Goal: Task Accomplishment & Management: Manage account settings

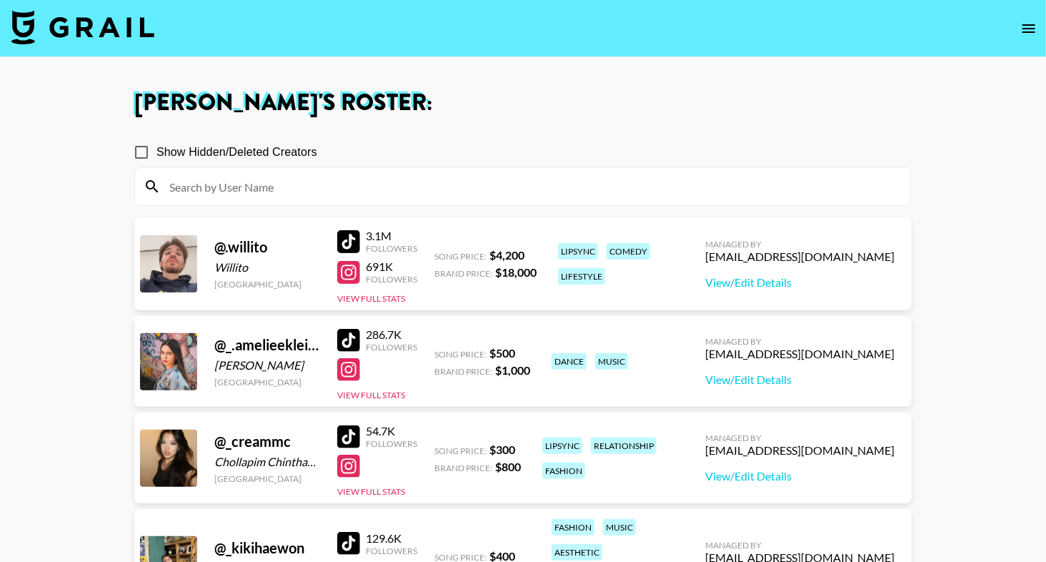
click at [91, 30] on img at bounding box center [82, 27] width 143 height 34
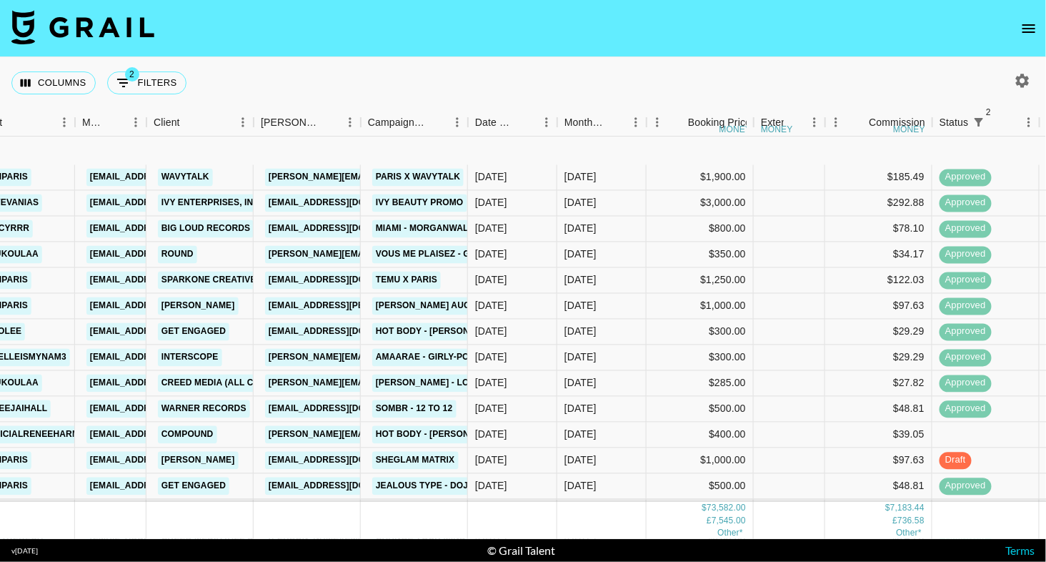
scroll to position [0, 329]
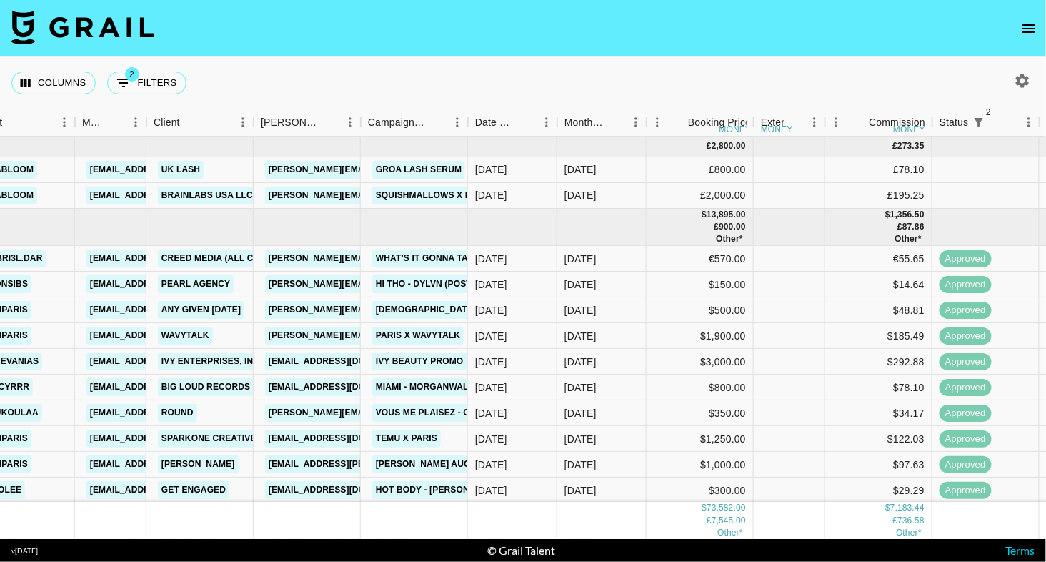
click at [1026, 26] on icon "open drawer" at bounding box center [1029, 28] width 17 height 17
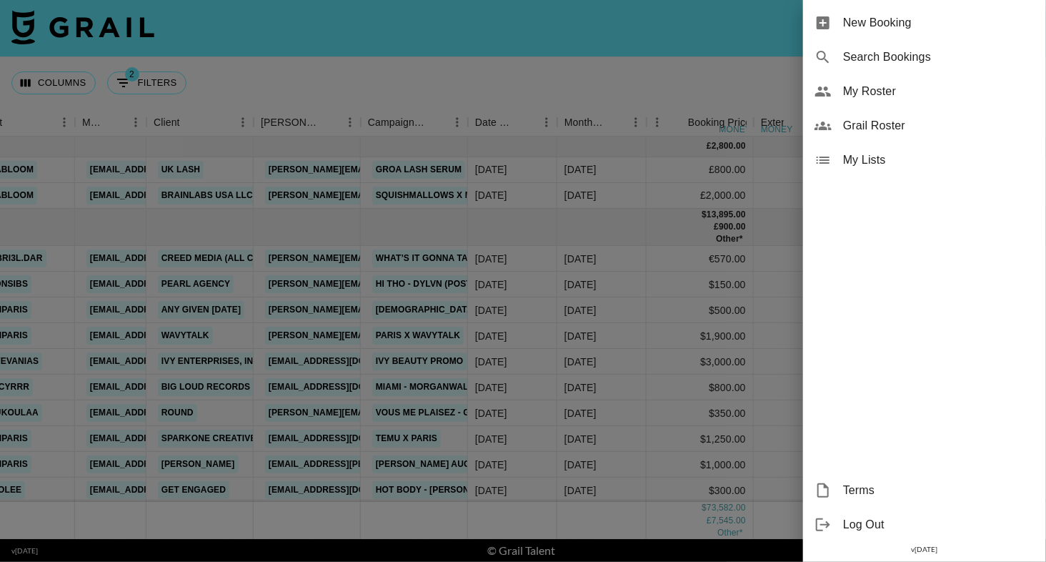
click at [868, 101] on div "My Roster" at bounding box center [924, 91] width 243 height 34
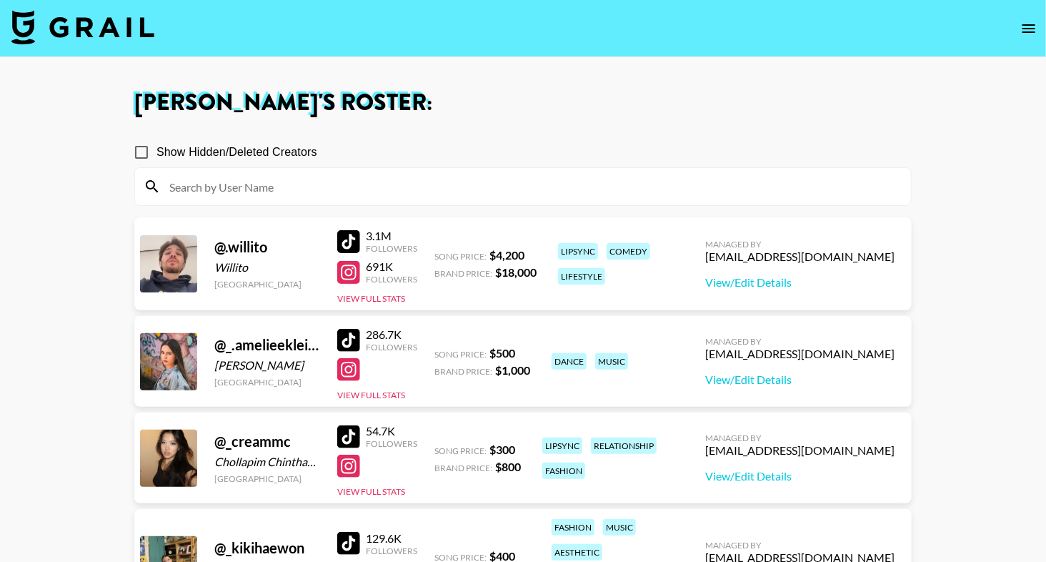
click at [375, 184] on input at bounding box center [532, 186] width 742 height 23
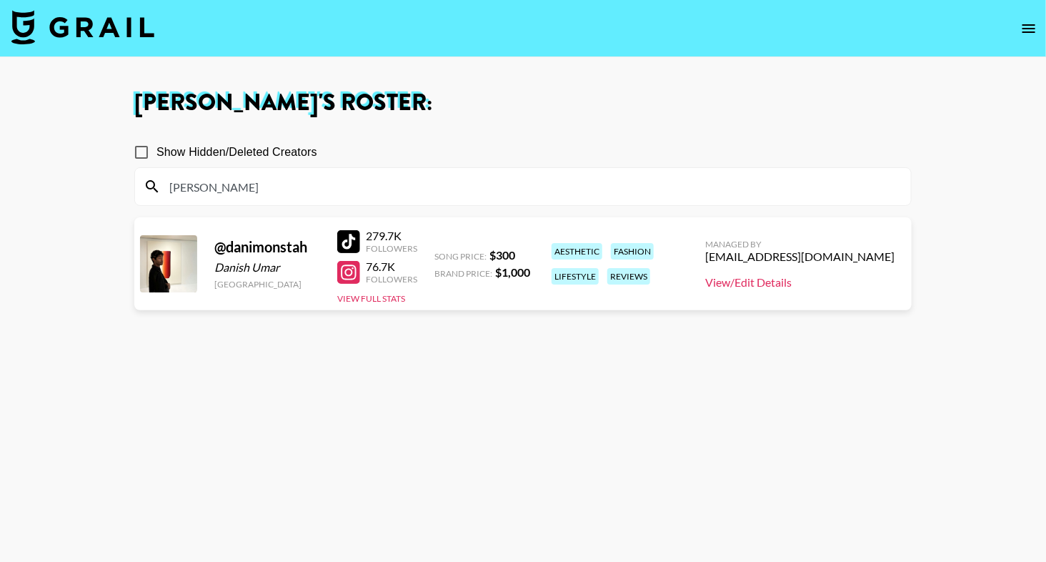
type input "[PERSON_NAME]"
click at [805, 281] on link "View/Edit Details" at bounding box center [799, 282] width 189 height 14
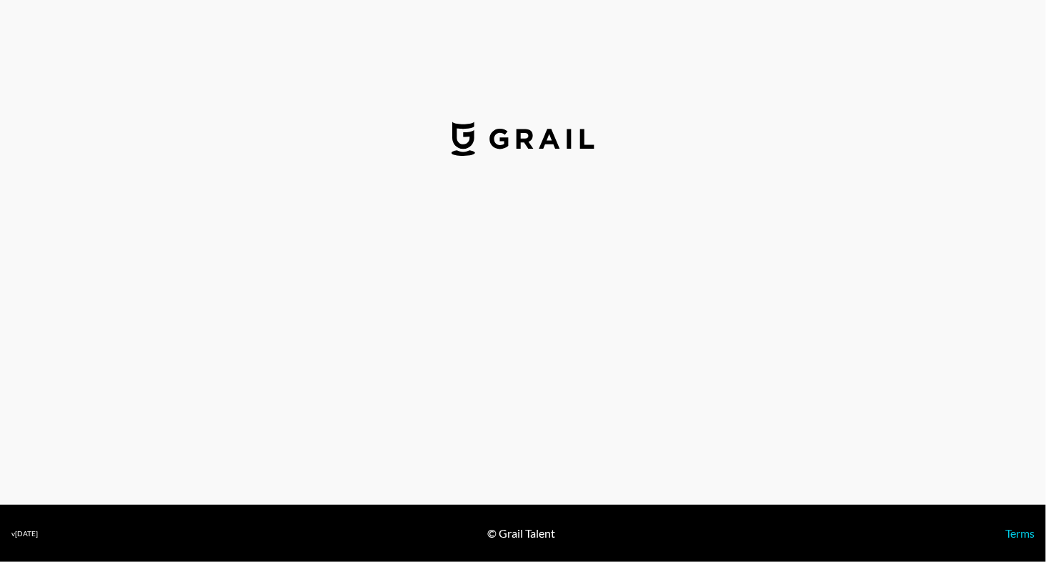
select select "USD"
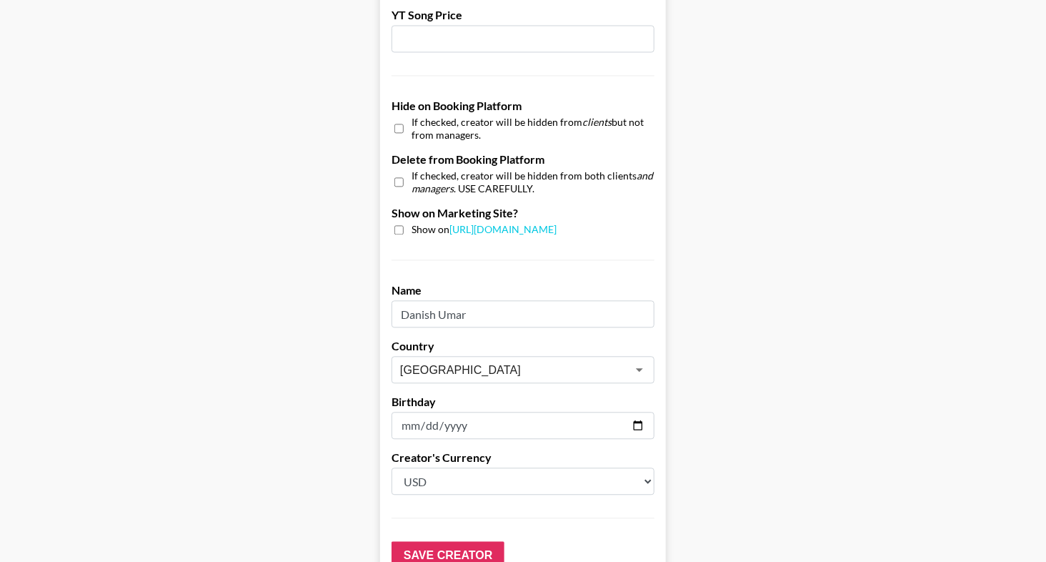
scroll to position [1238, 0]
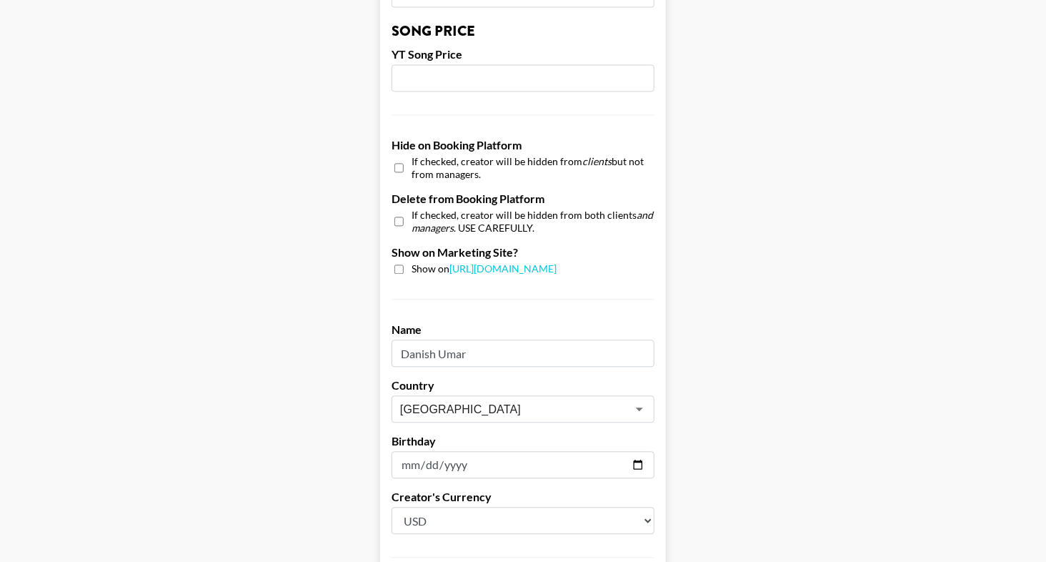
click at [396, 219] on input "checkbox" at bounding box center [398, 221] width 9 height 21
checkbox input "true"
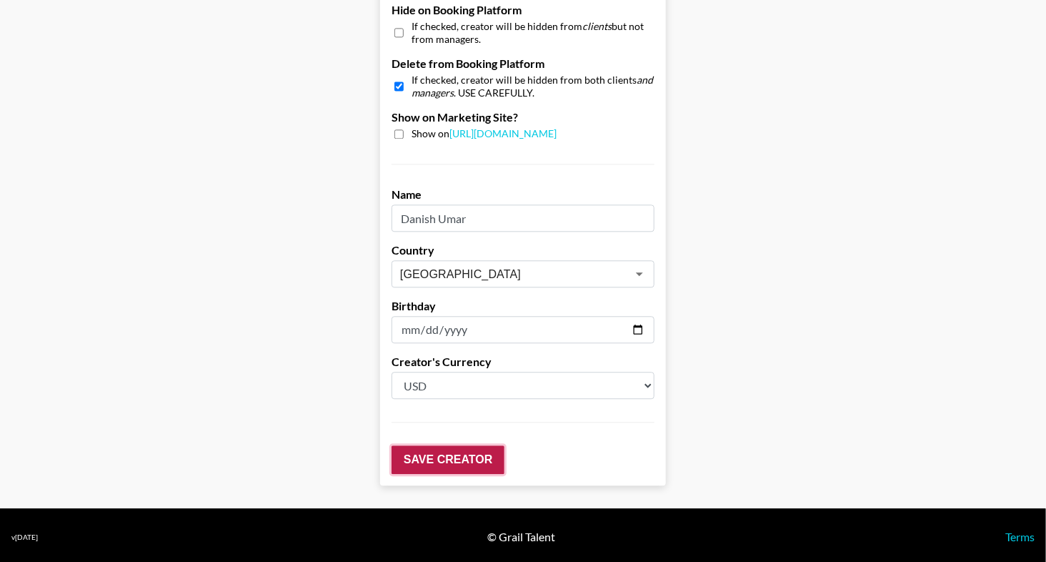
click at [447, 454] on input "Save Creator" at bounding box center [448, 459] width 113 height 29
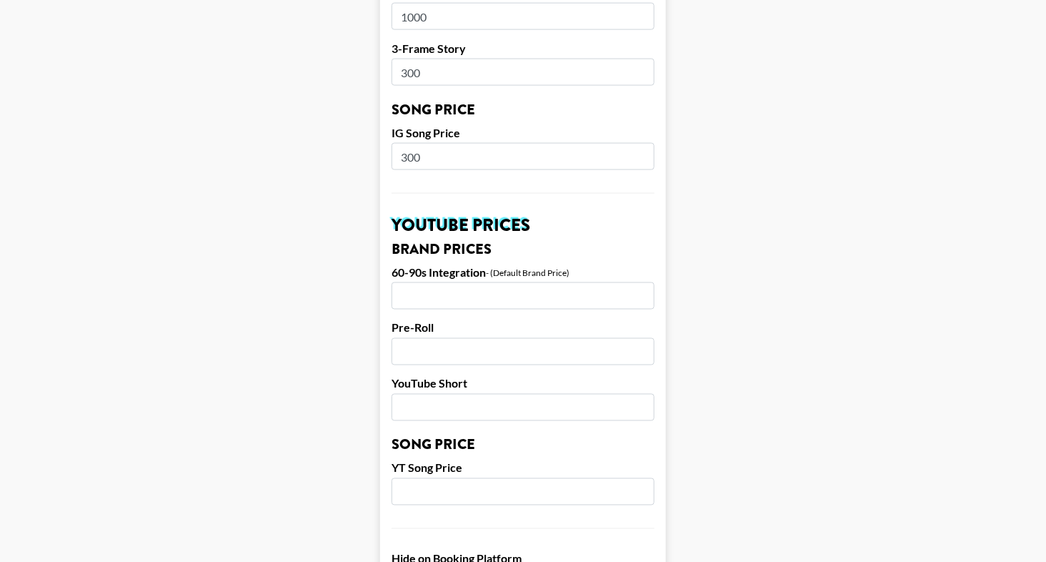
scroll to position [0, 0]
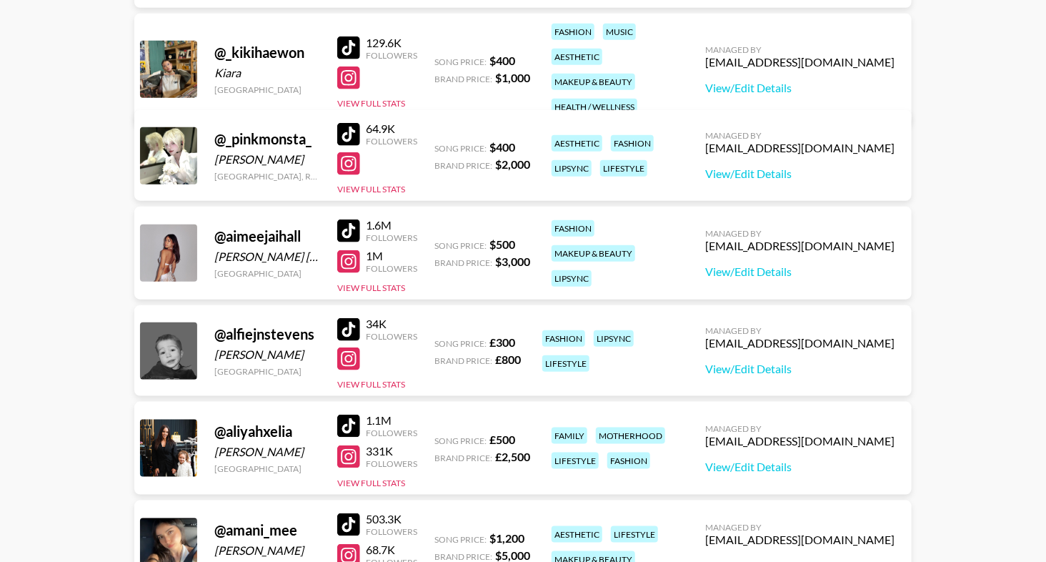
scroll to position [549, 0]
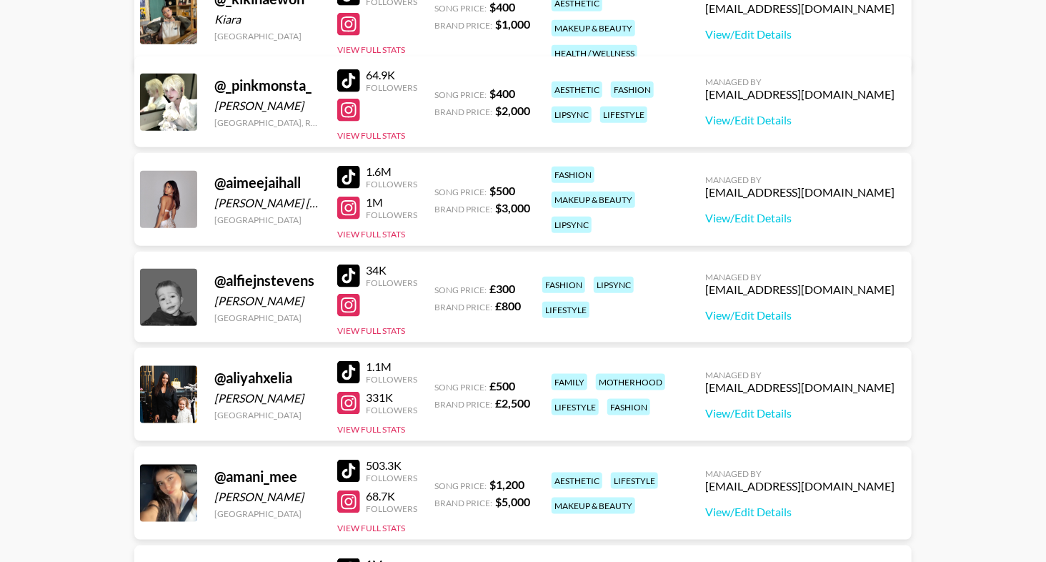
click at [355, 169] on div at bounding box center [348, 177] width 23 height 23
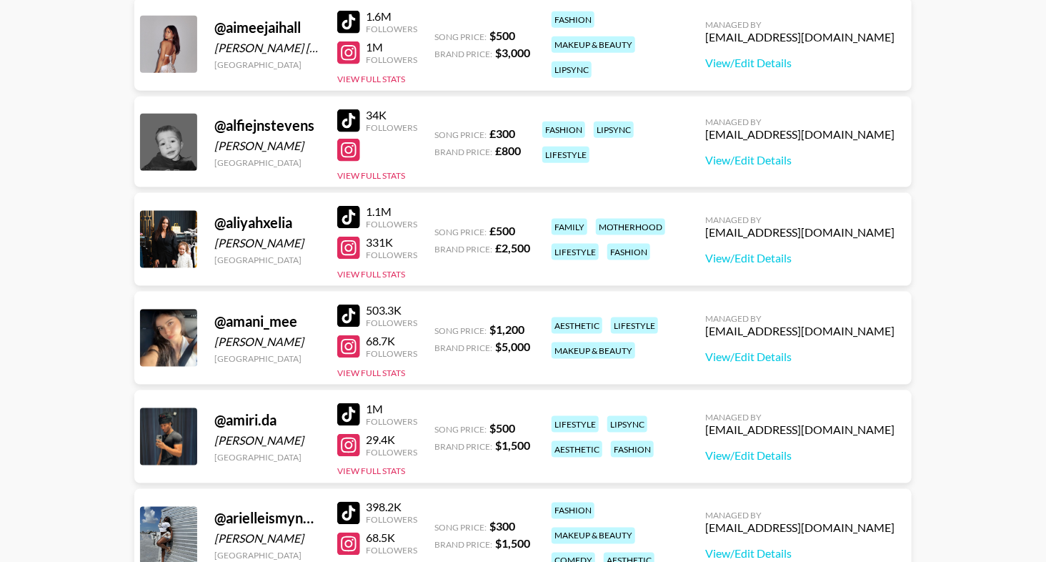
scroll to position [0, 0]
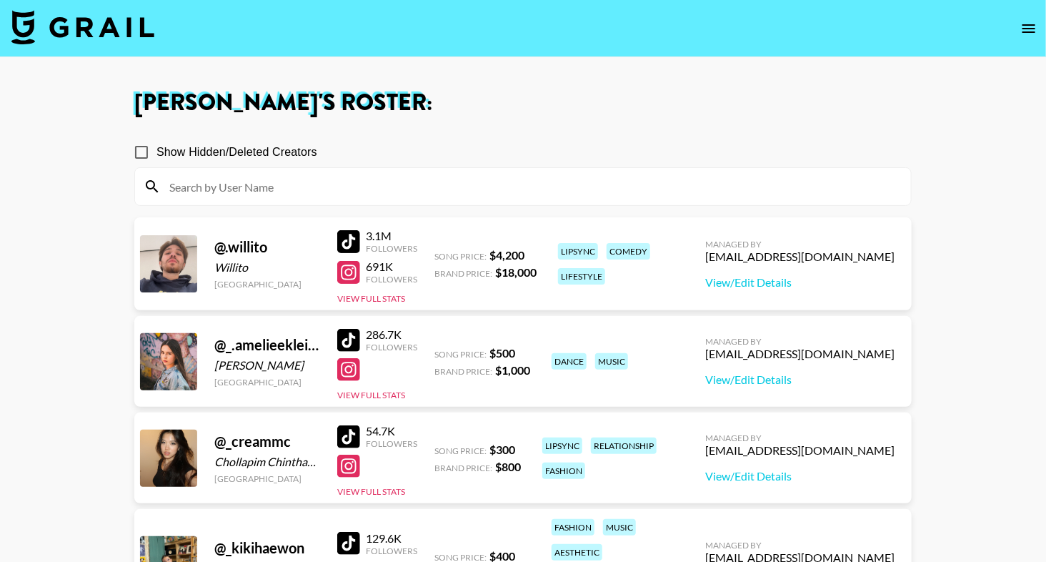
click at [322, 185] on input at bounding box center [532, 186] width 742 height 23
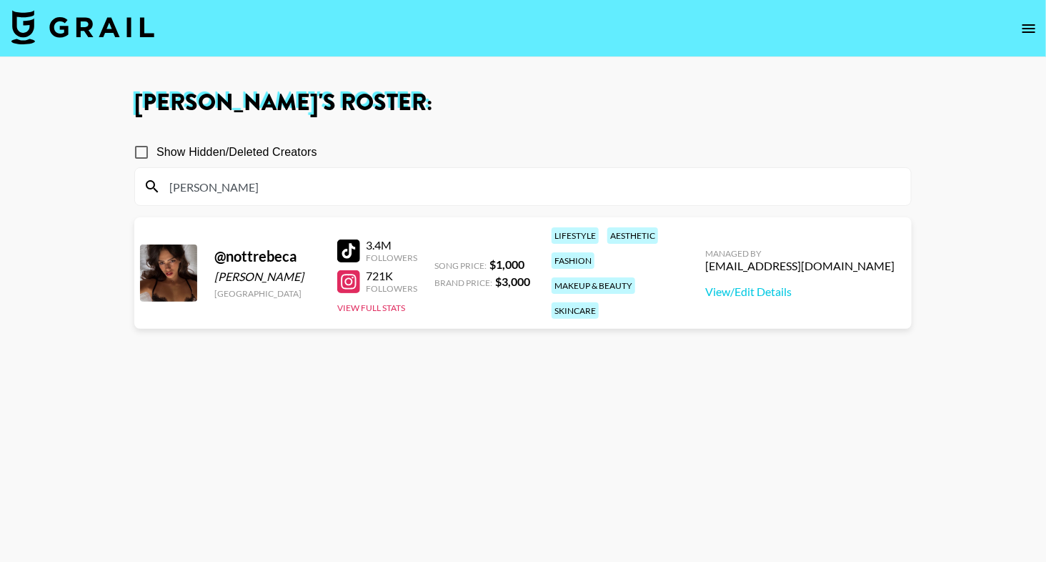
type input "nott"
click at [347, 239] on div at bounding box center [348, 250] width 23 height 23
click at [227, 188] on input "nott" at bounding box center [532, 186] width 742 height 23
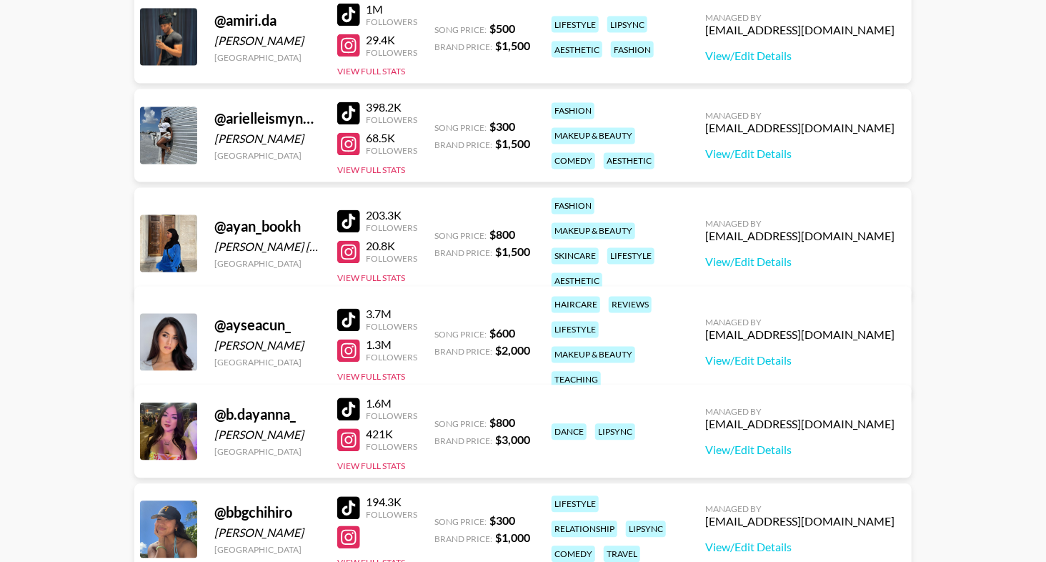
scroll to position [1051, 0]
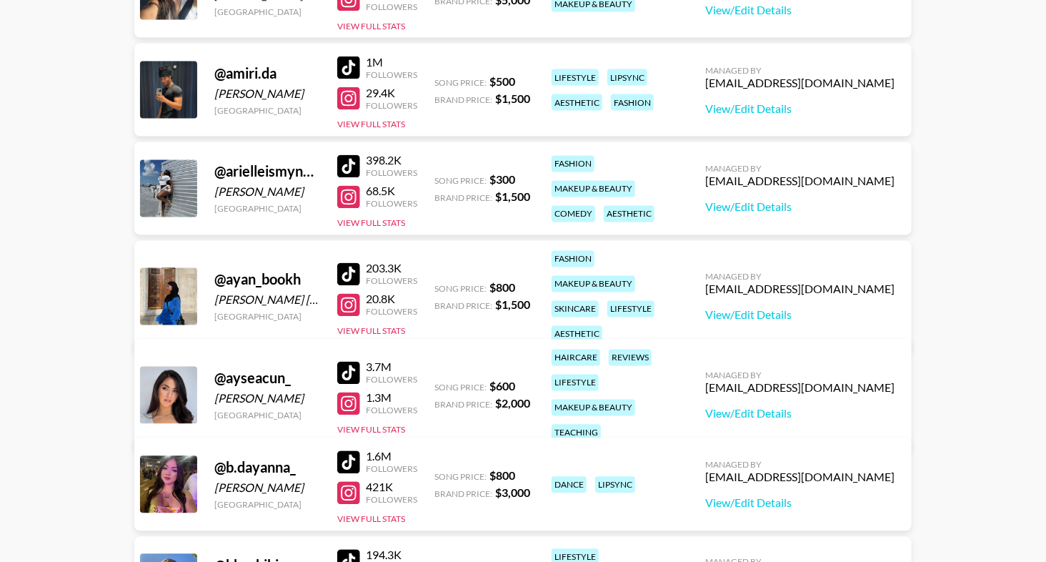
click at [356, 163] on div at bounding box center [348, 166] width 23 height 23
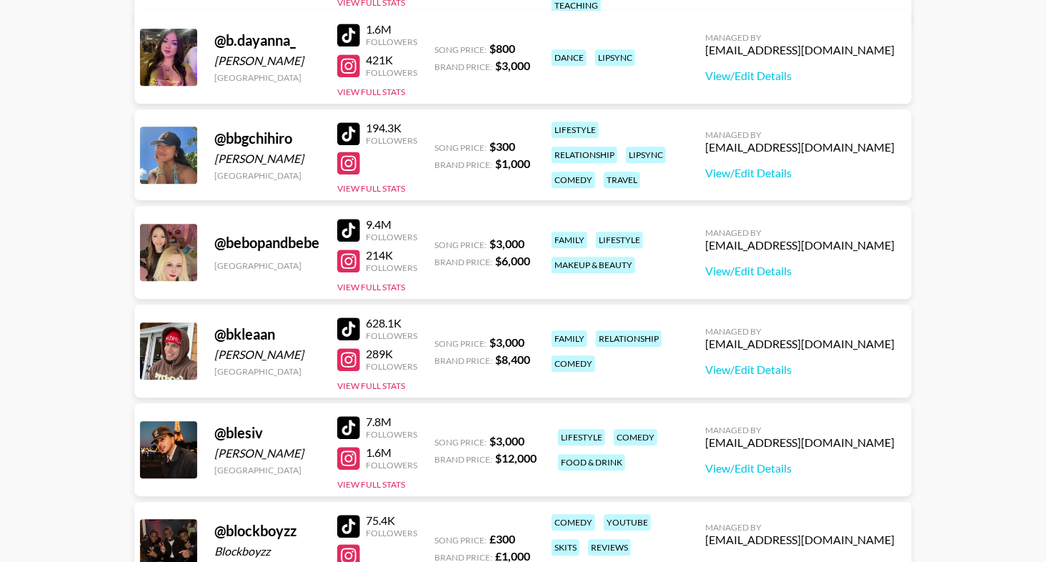
scroll to position [1339, 0]
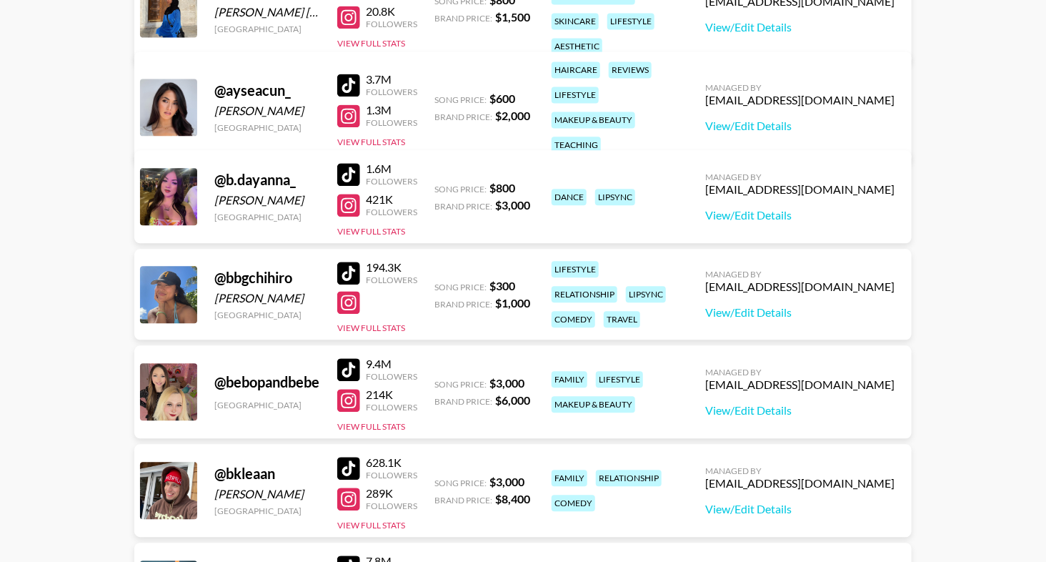
click at [349, 184] on div "1.6M Followers" at bounding box center [377, 174] width 80 height 25
click at [349, 179] on div at bounding box center [348, 174] width 23 height 23
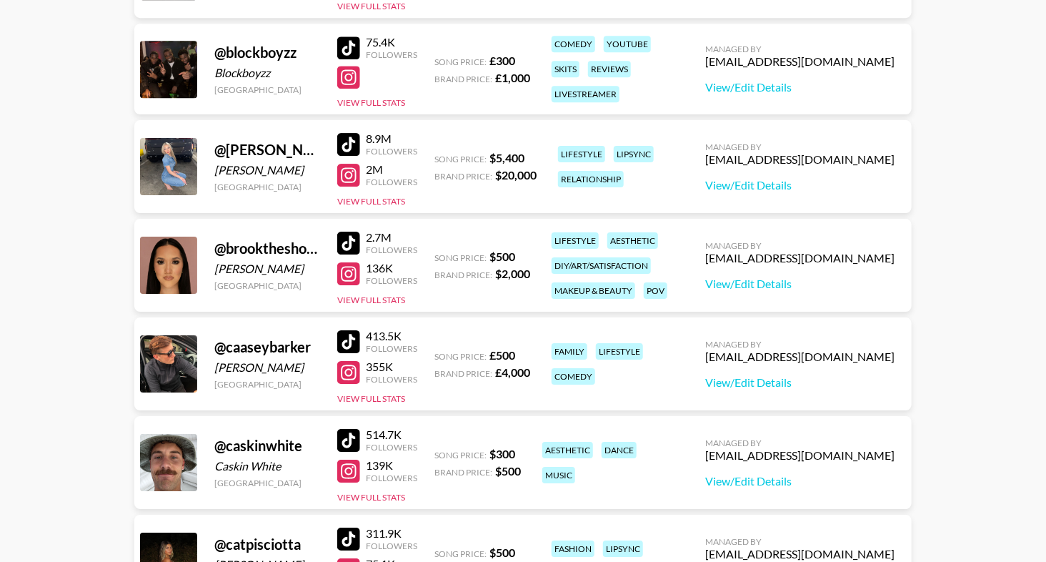
scroll to position [1951, 0]
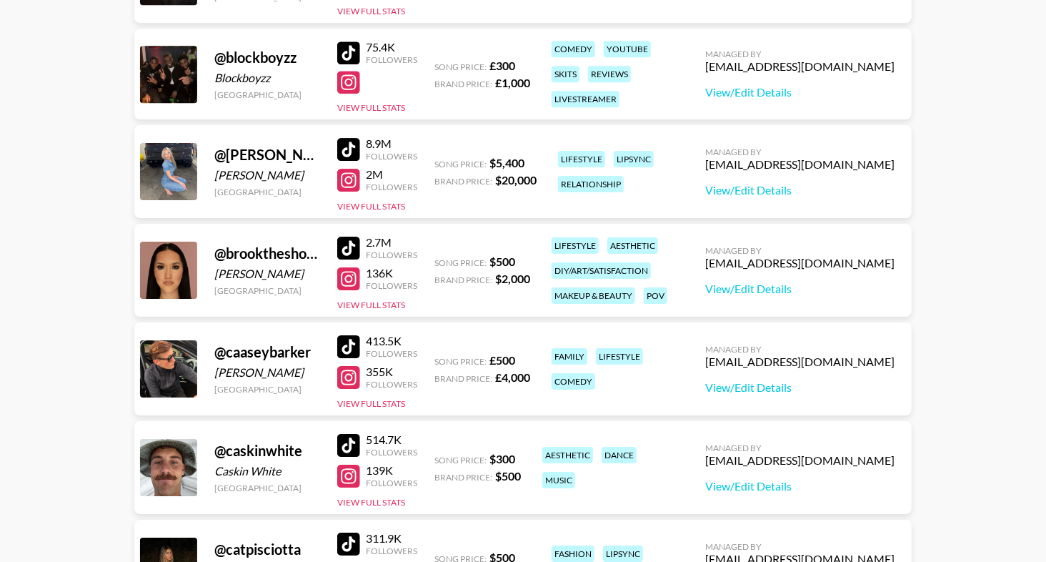
click at [339, 147] on div at bounding box center [348, 149] width 23 height 23
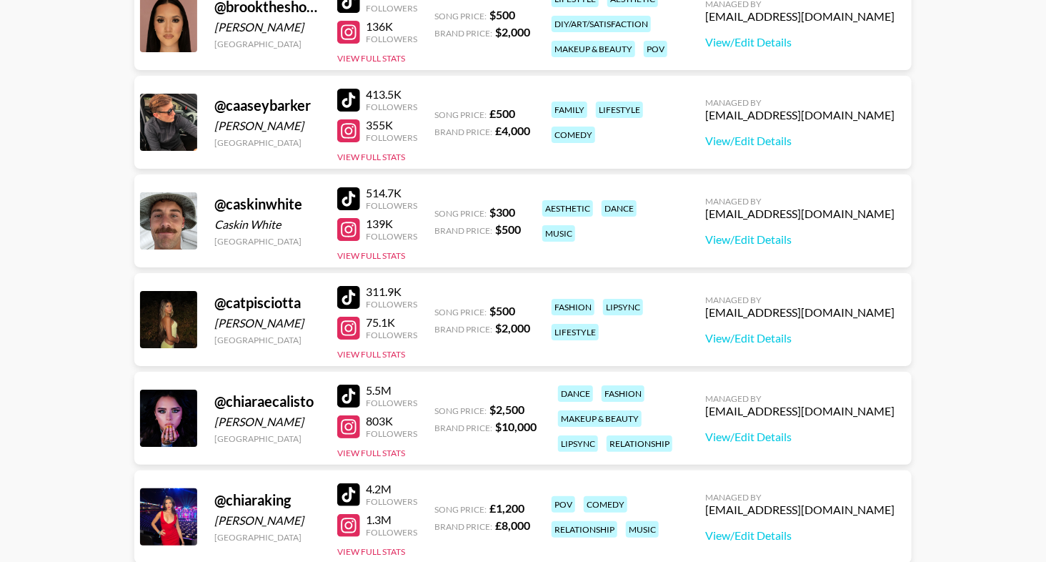
scroll to position [2196, 0]
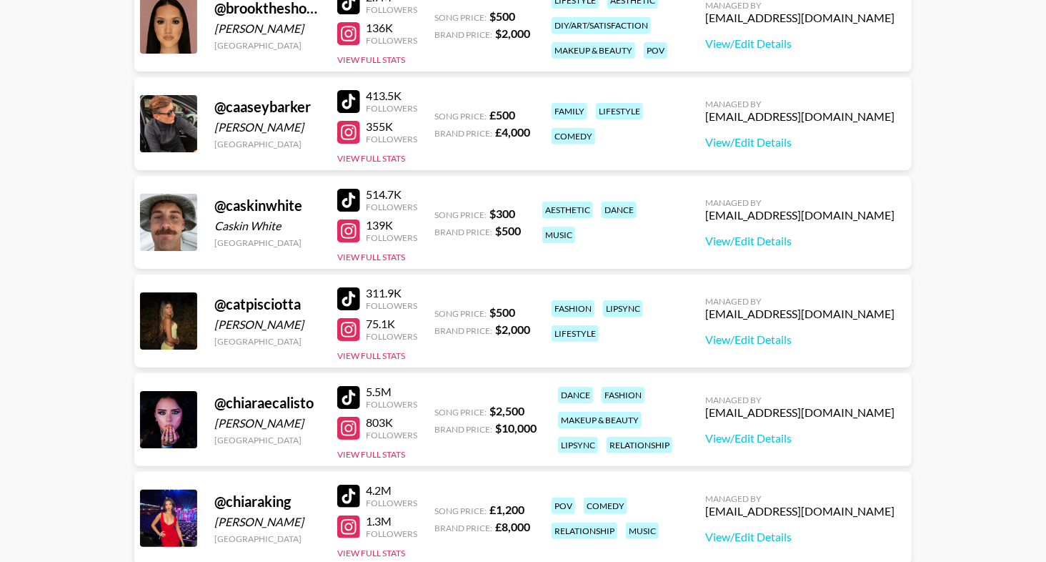
click at [347, 299] on div at bounding box center [348, 298] width 23 height 23
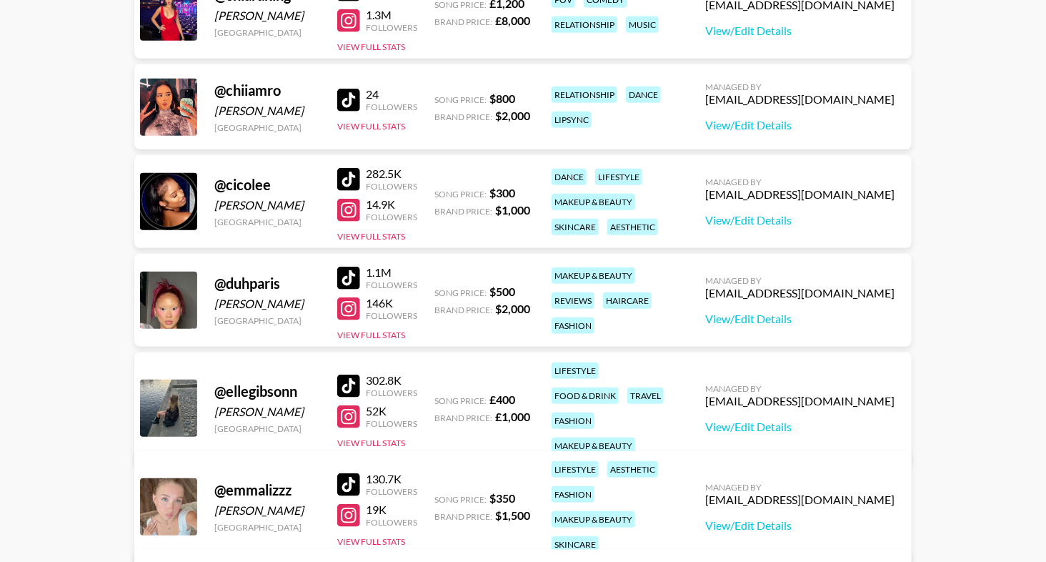
scroll to position [2699, 0]
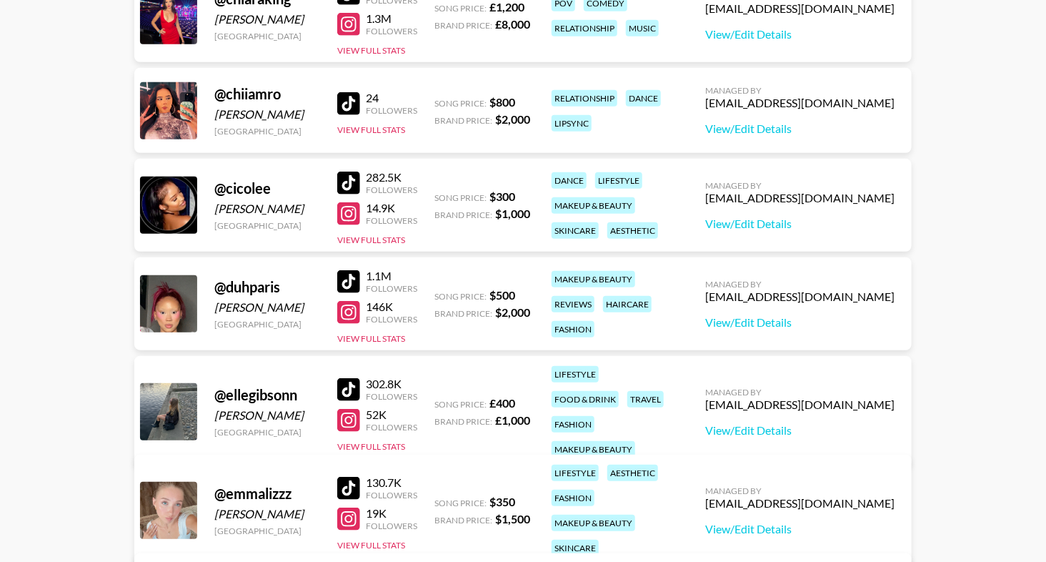
click at [349, 279] on div at bounding box center [348, 281] width 23 height 23
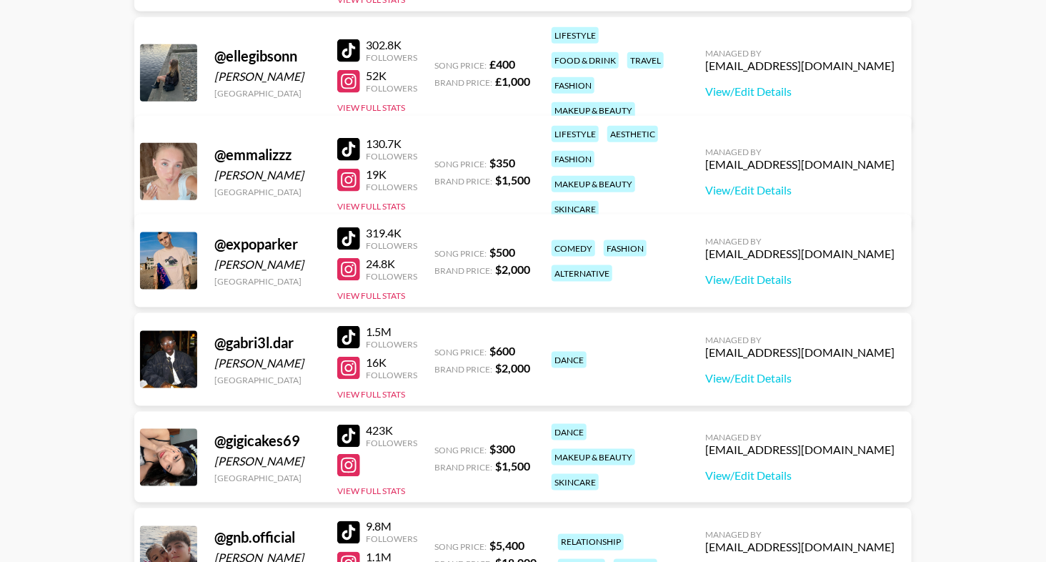
scroll to position [3028, 0]
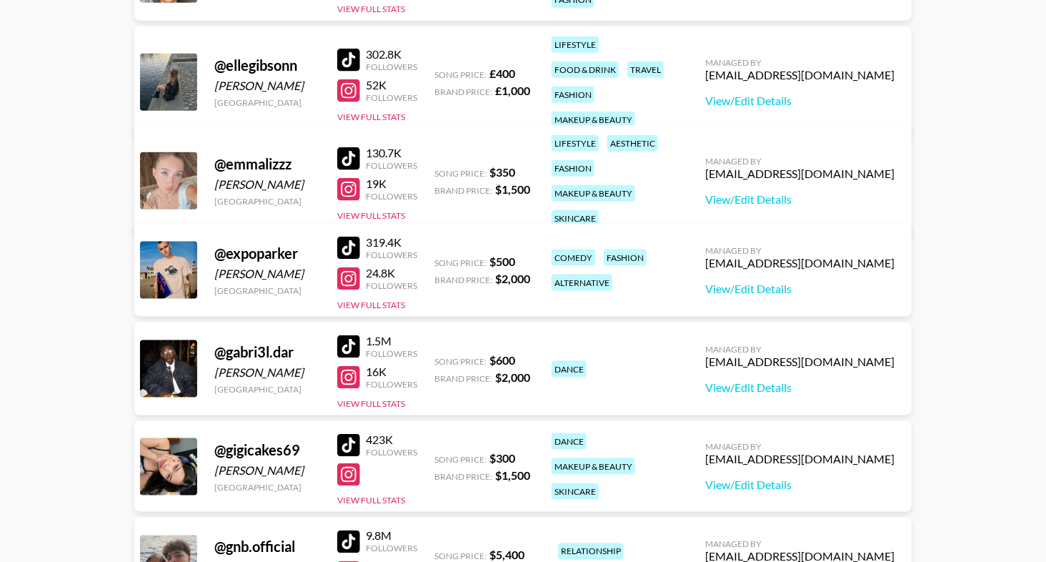
click at [356, 149] on div at bounding box center [348, 158] width 23 height 23
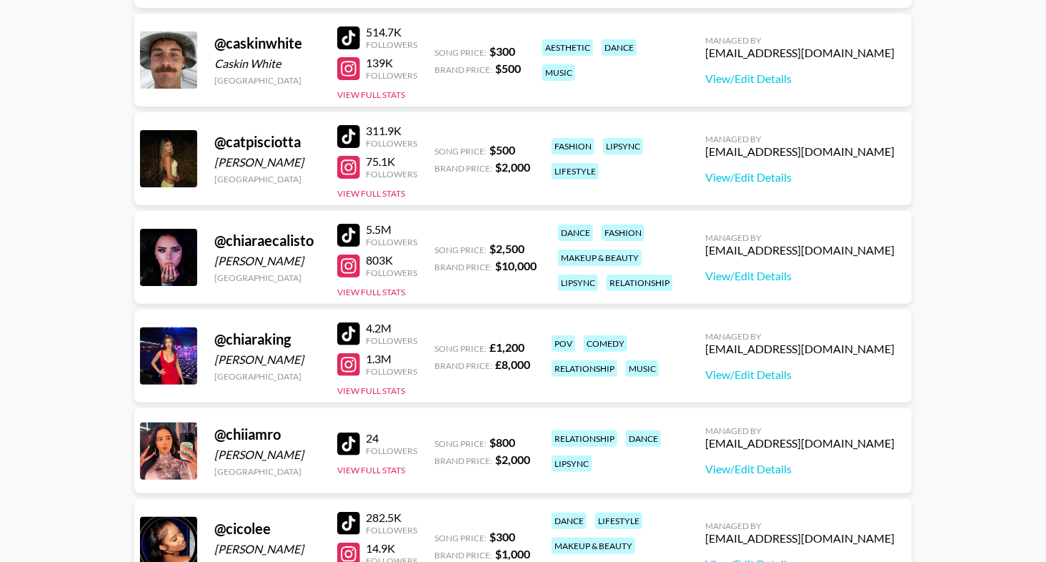
scroll to position [2345, 0]
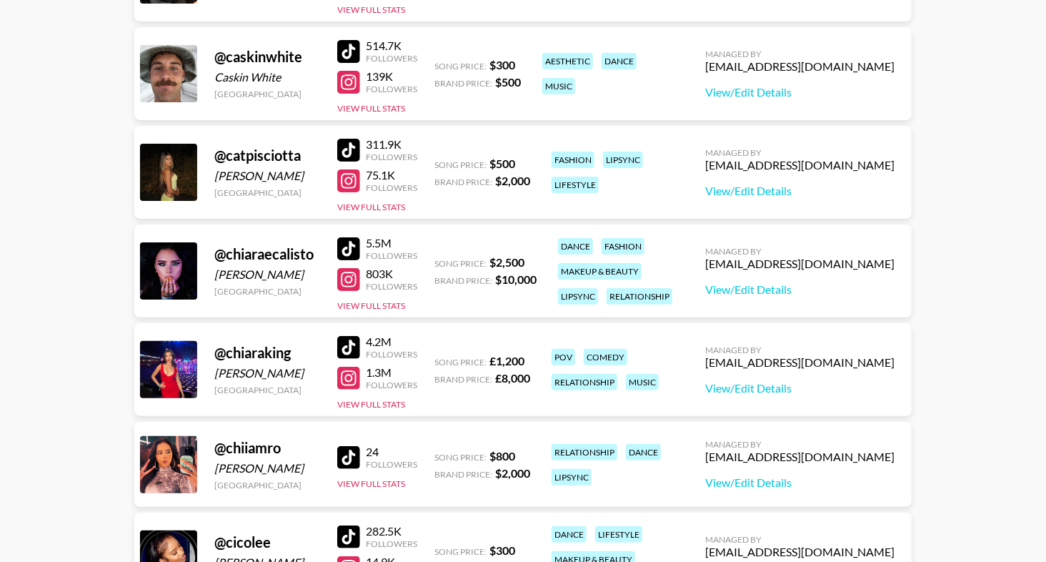
click at [357, 142] on div at bounding box center [348, 150] width 23 height 23
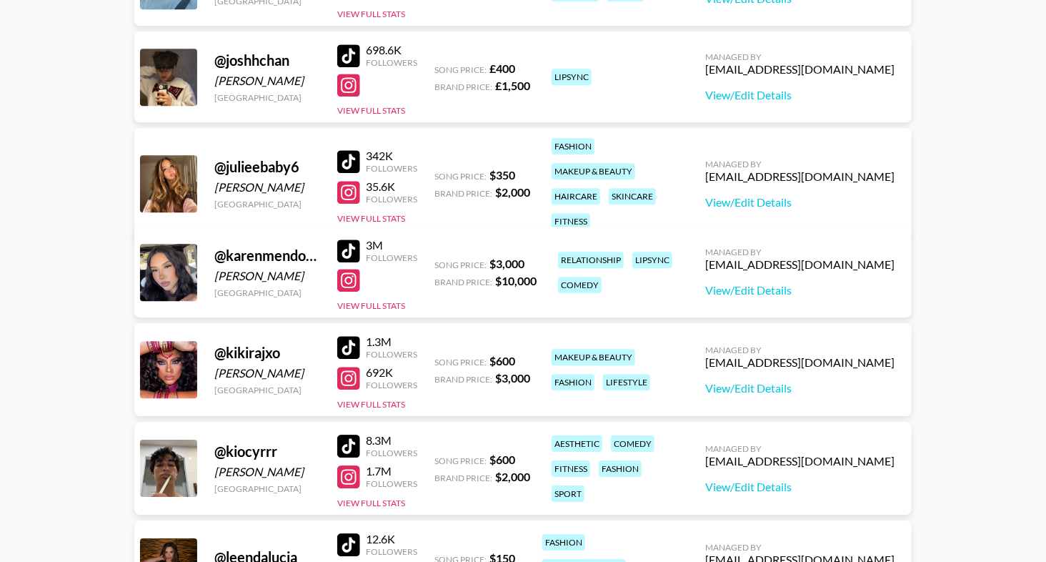
scroll to position [4014, 0]
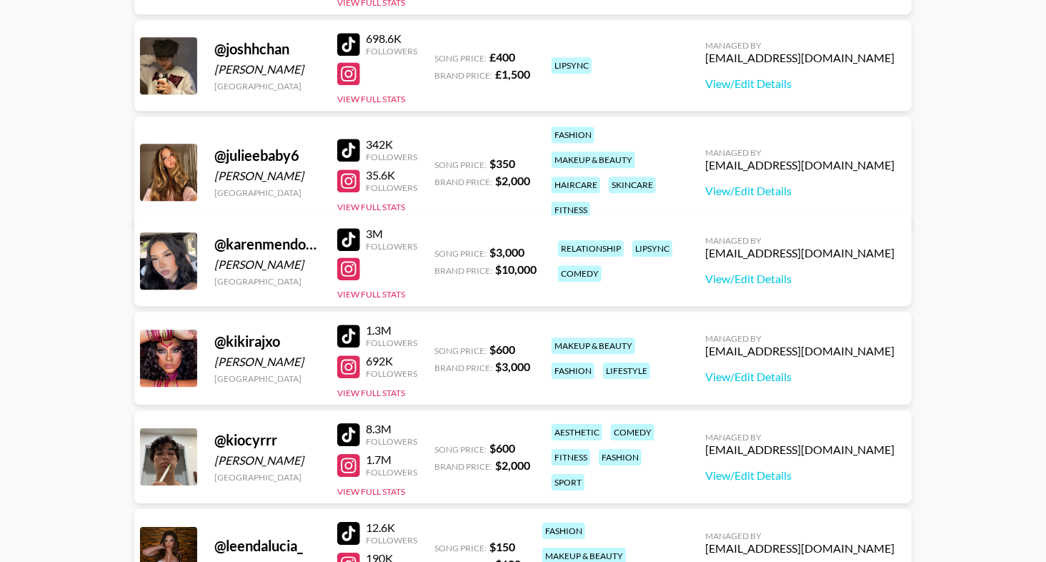
click at [344, 236] on div at bounding box center [348, 239] width 23 height 23
click at [344, 331] on div at bounding box center [348, 335] width 23 height 23
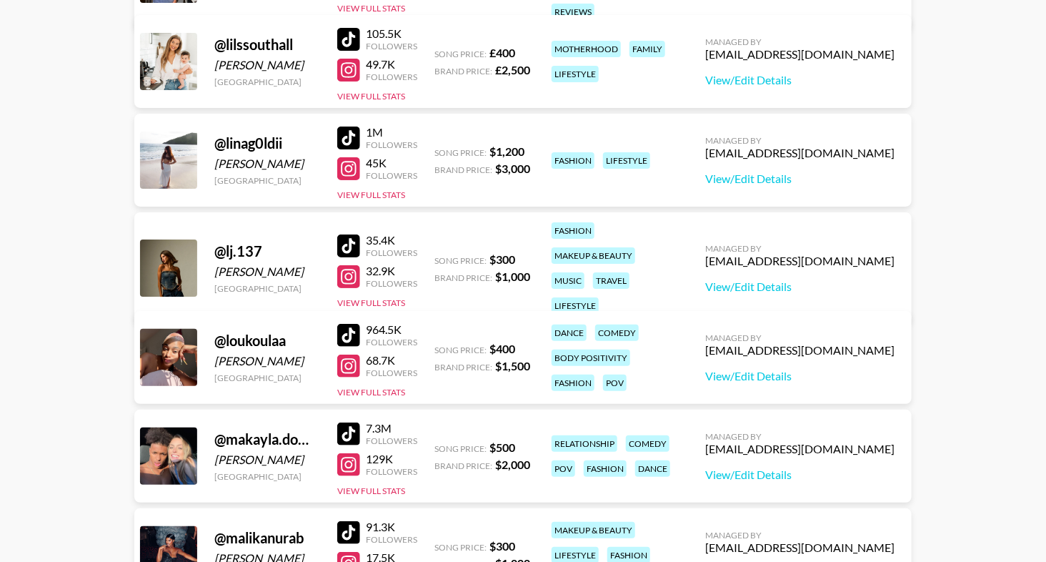
scroll to position [4702, 0]
click at [354, 235] on div at bounding box center [348, 246] width 23 height 23
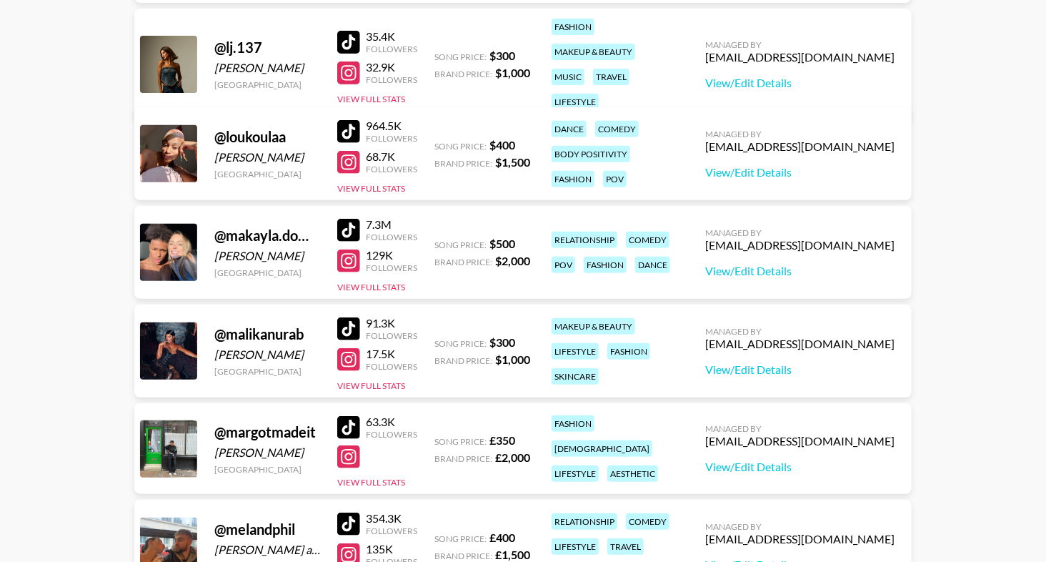
scroll to position [4910, 0]
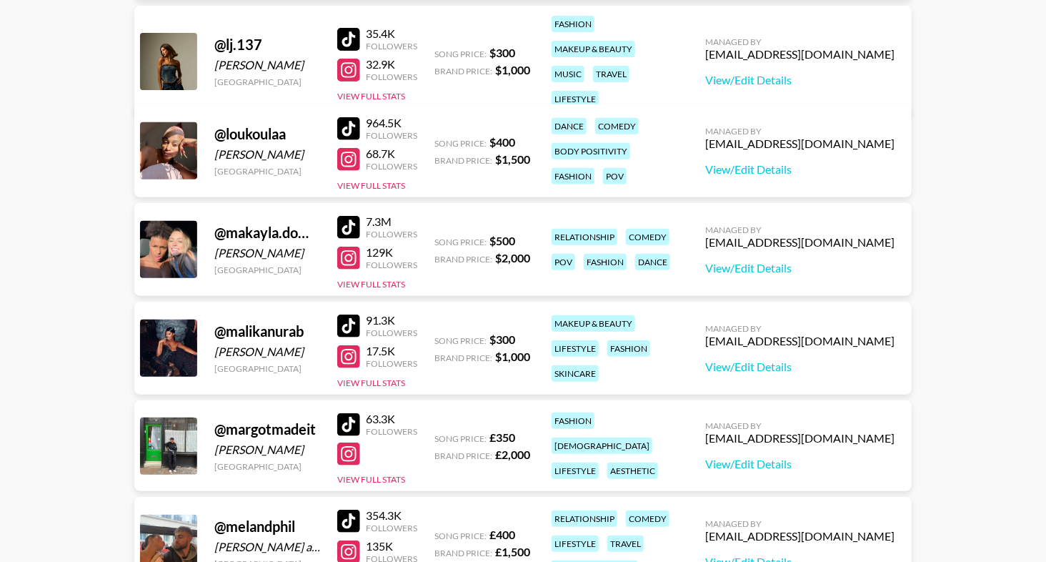
click at [351, 307] on div "91.3K Followers 17.5K Followers View Full Stats" at bounding box center [377, 347] width 80 height 81
click at [351, 309] on div "91.3K Followers 17.5K Followers View Full Stats" at bounding box center [377, 347] width 80 height 81
click at [351, 314] on div at bounding box center [348, 325] width 23 height 23
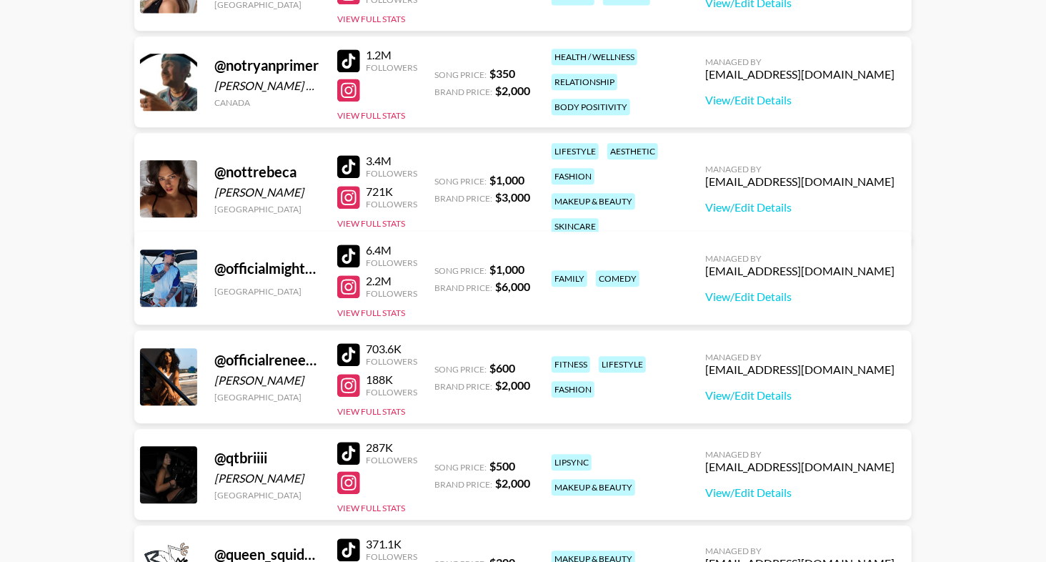
scroll to position [6157, 0]
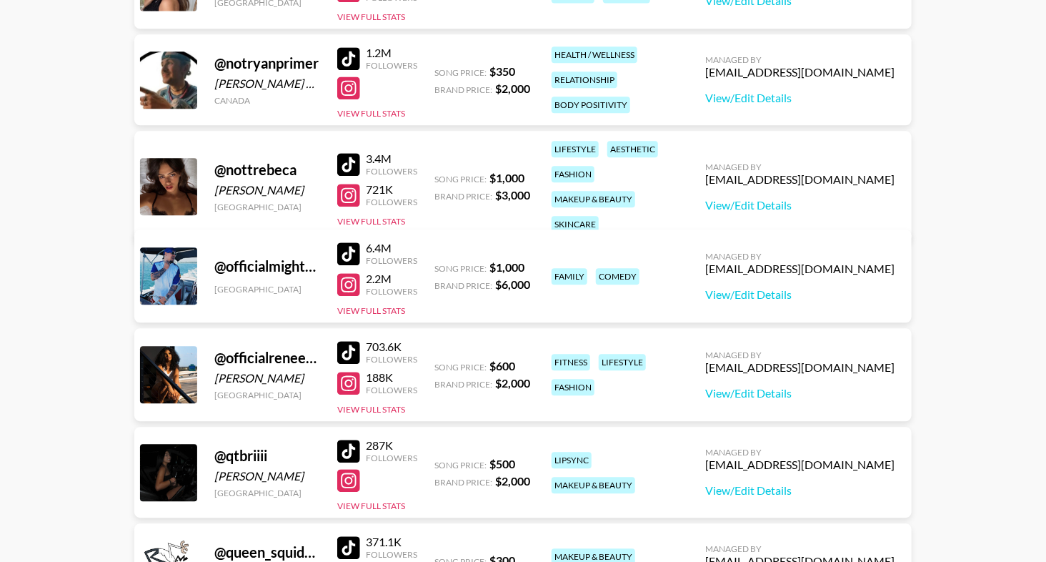
click at [352, 452] on div at bounding box center [348, 451] width 23 height 23
click at [349, 159] on div at bounding box center [348, 164] width 23 height 23
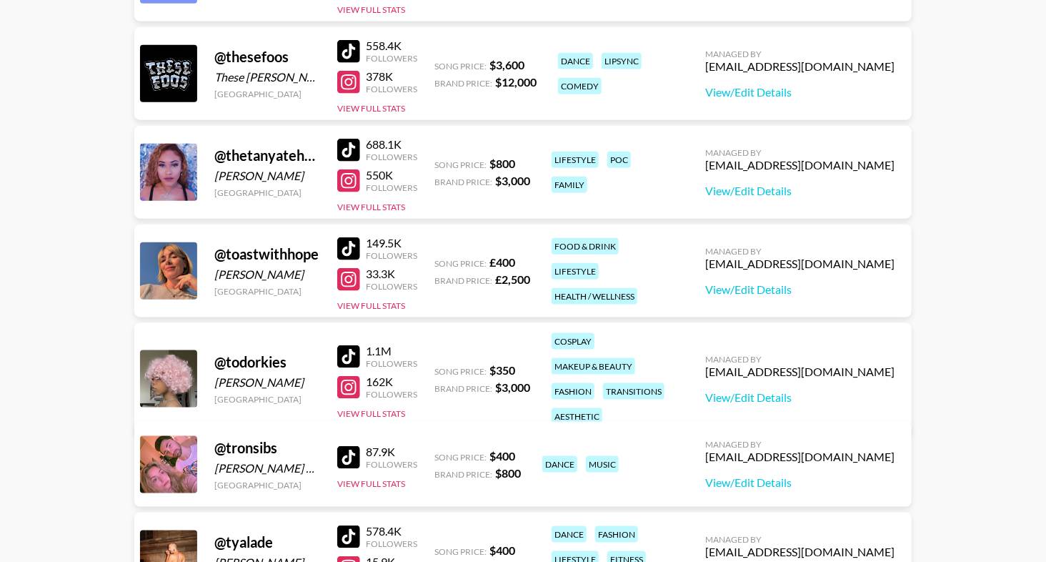
scroll to position [7635, 0]
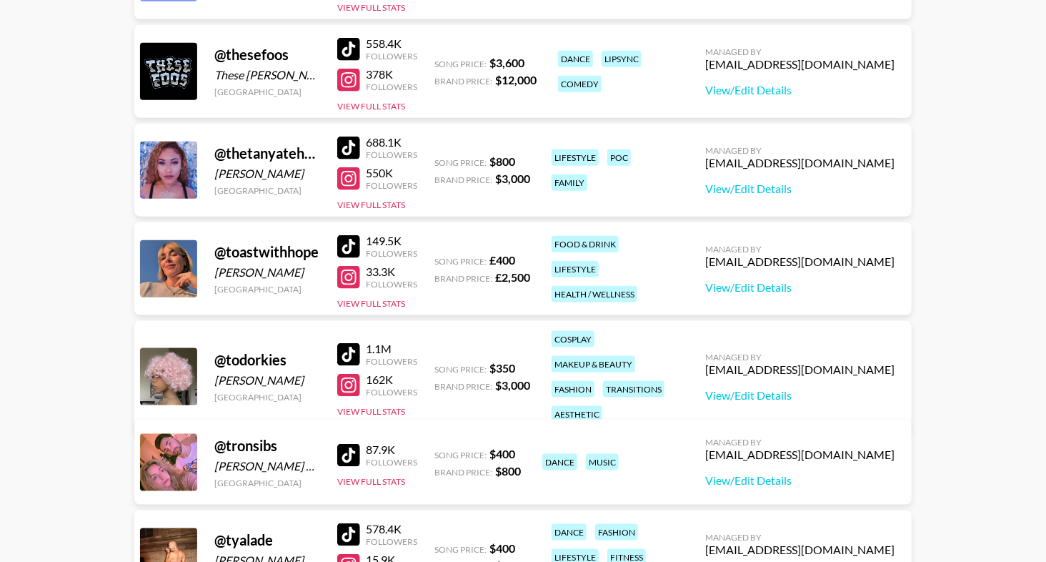
click at [349, 150] on div at bounding box center [348, 147] width 23 height 23
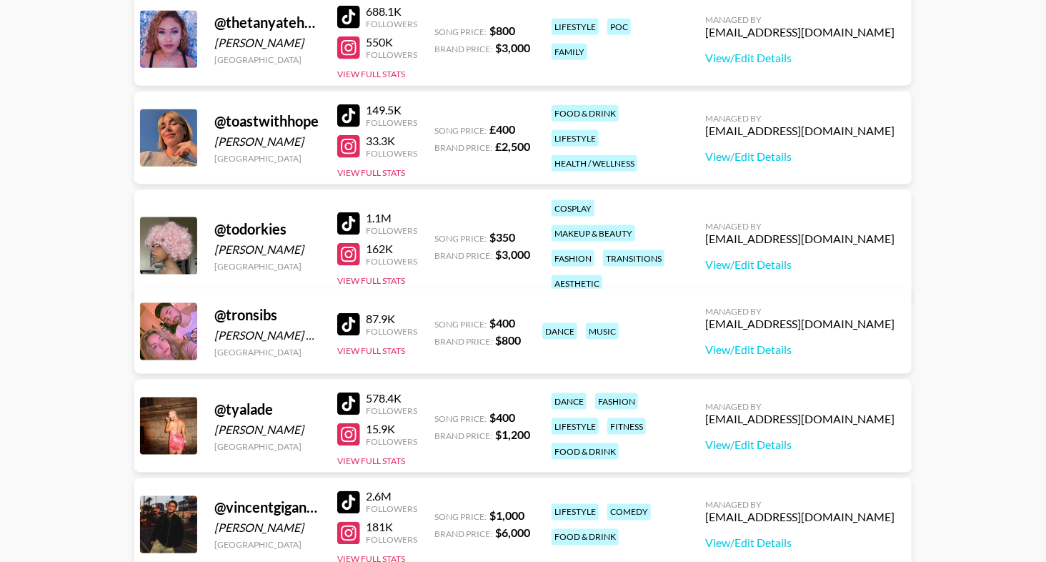
scroll to position [7762, 0]
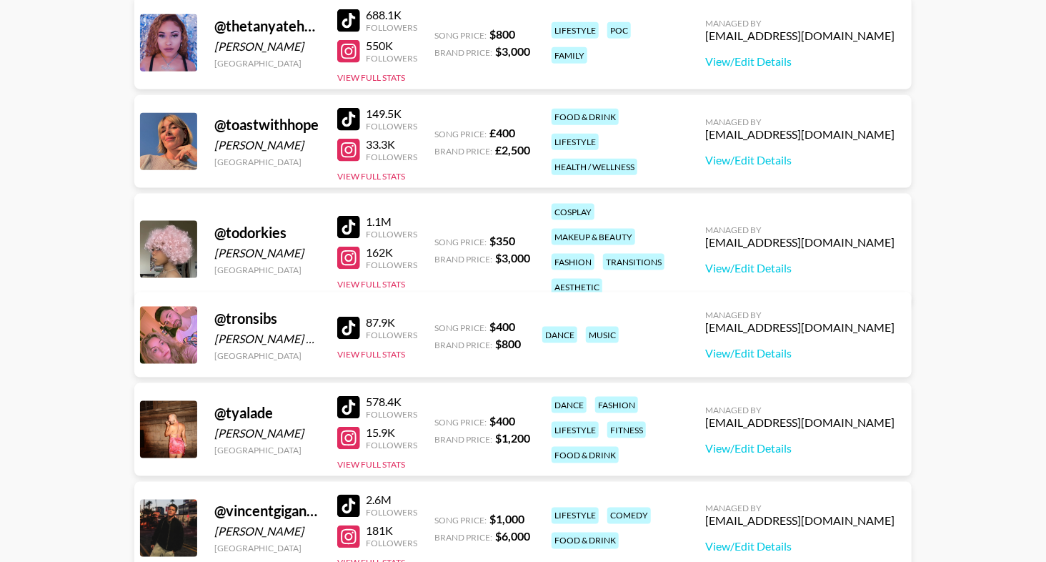
click at [338, 222] on div at bounding box center [348, 227] width 23 height 23
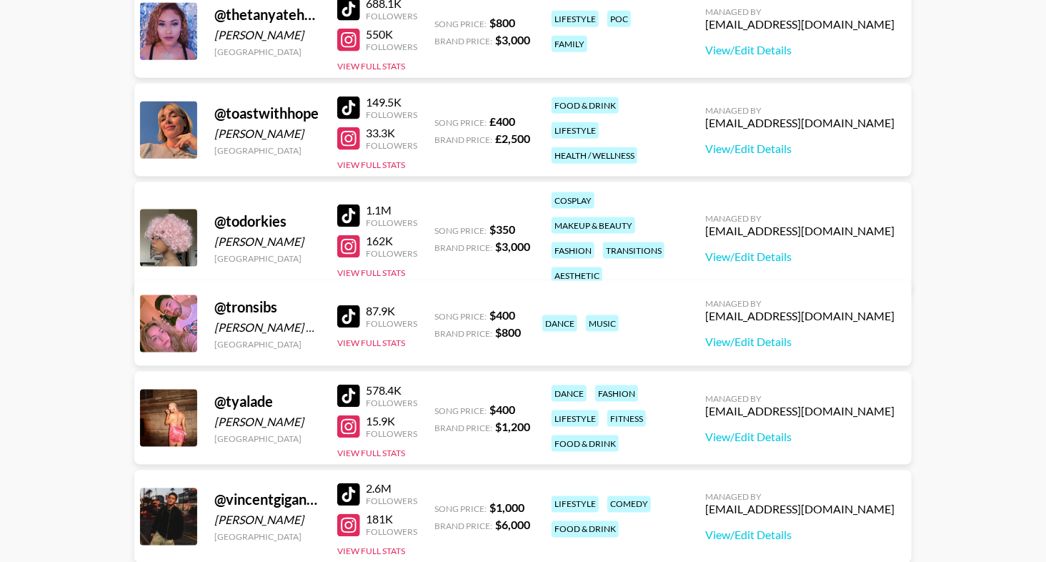
scroll to position [8166, 0]
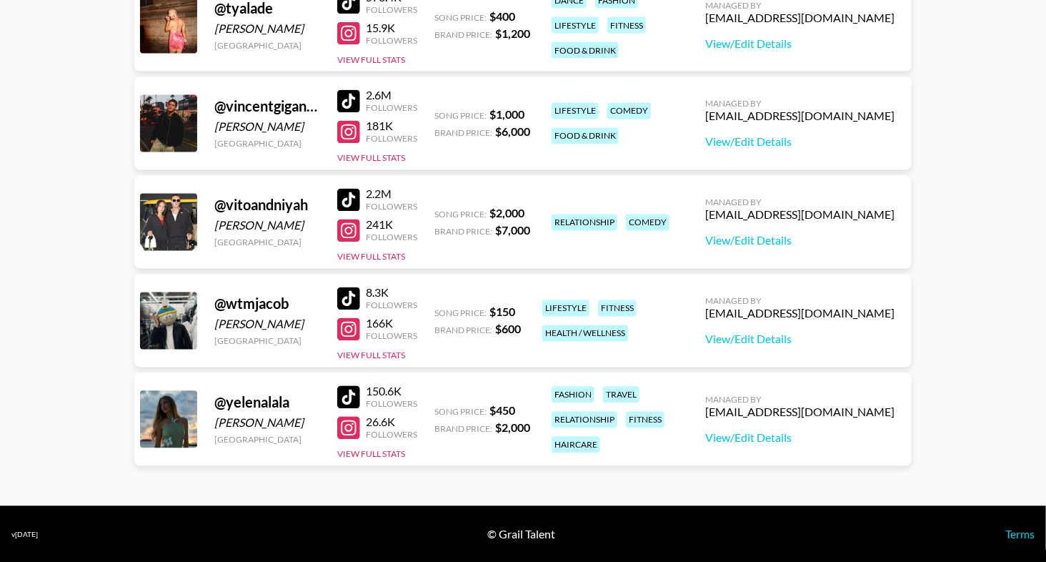
click at [346, 391] on div at bounding box center [348, 397] width 23 height 23
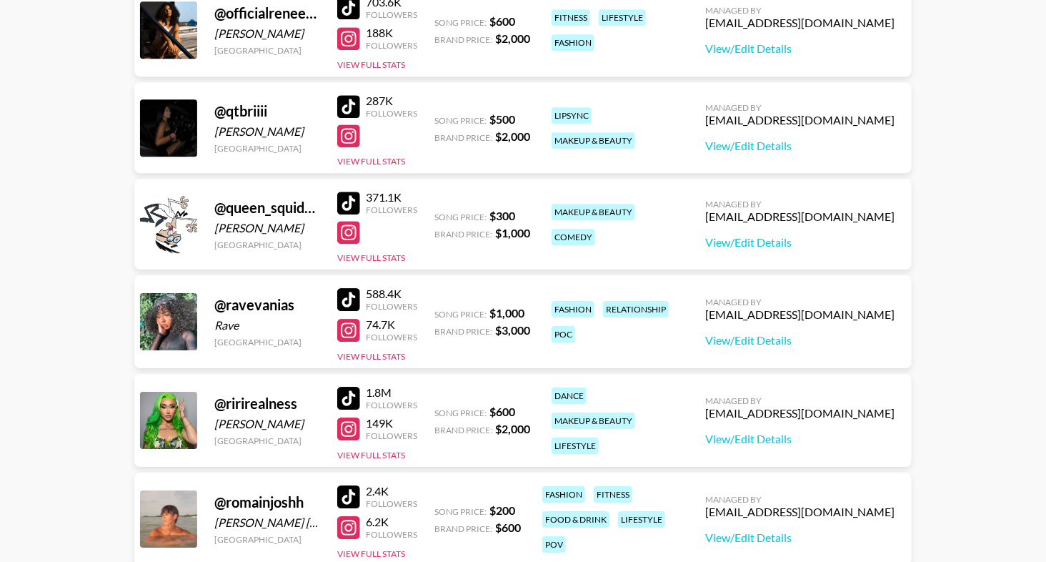
scroll to position [6474, 0]
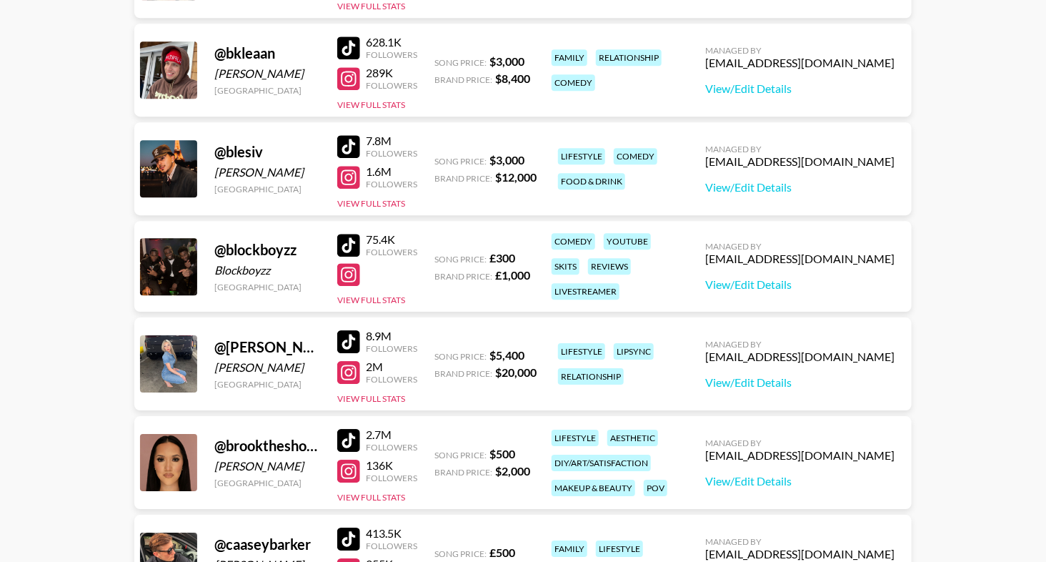
scroll to position [1741, 0]
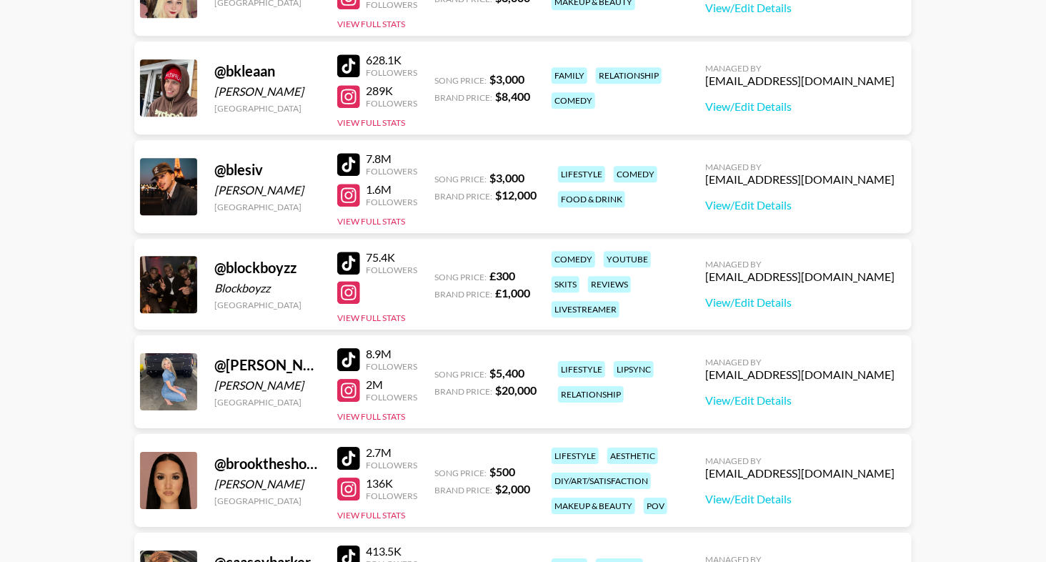
click at [349, 455] on div at bounding box center [348, 458] width 23 height 23
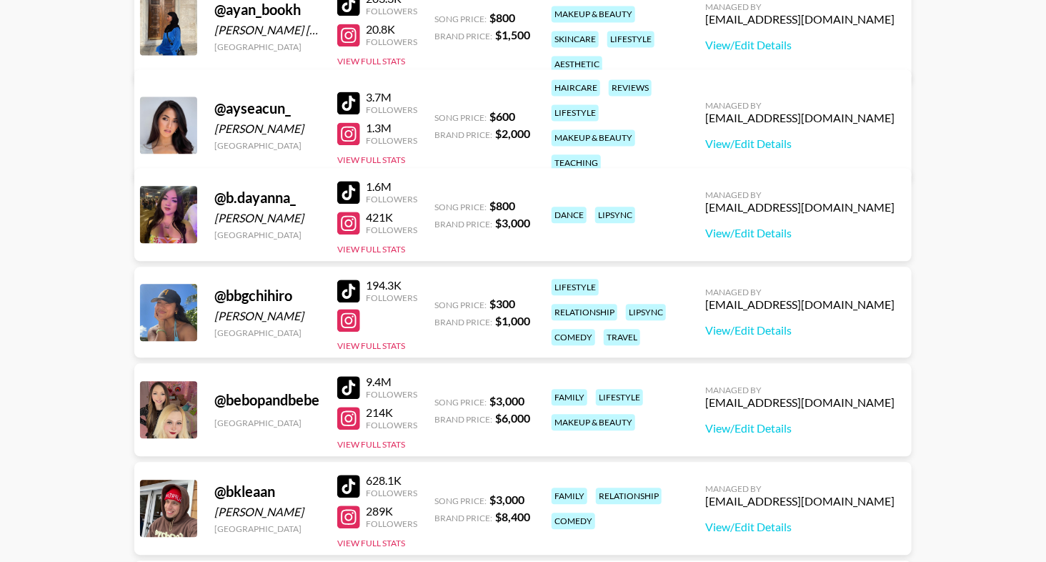
scroll to position [1321, 0]
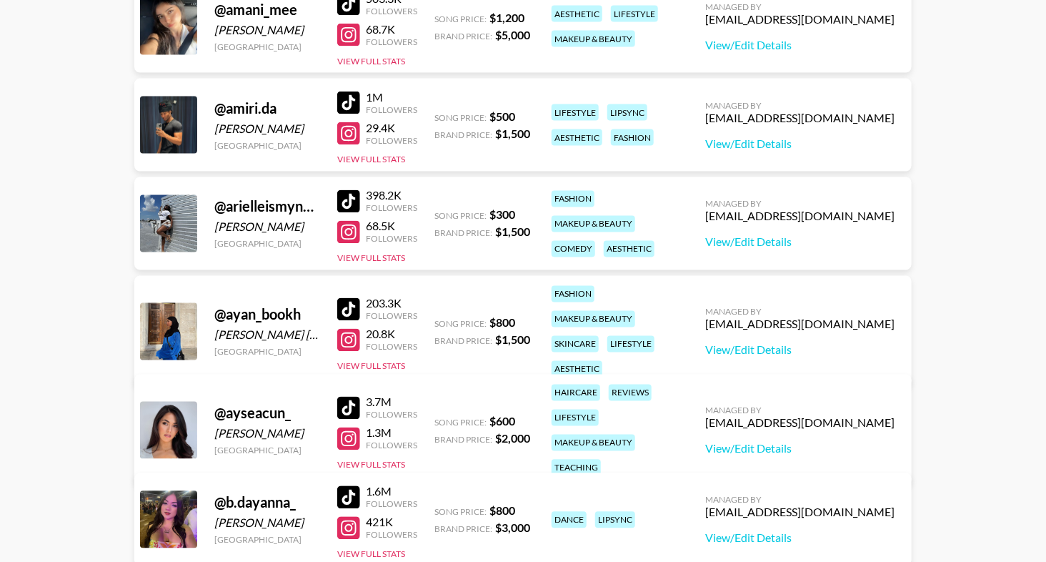
scroll to position [1014, 0]
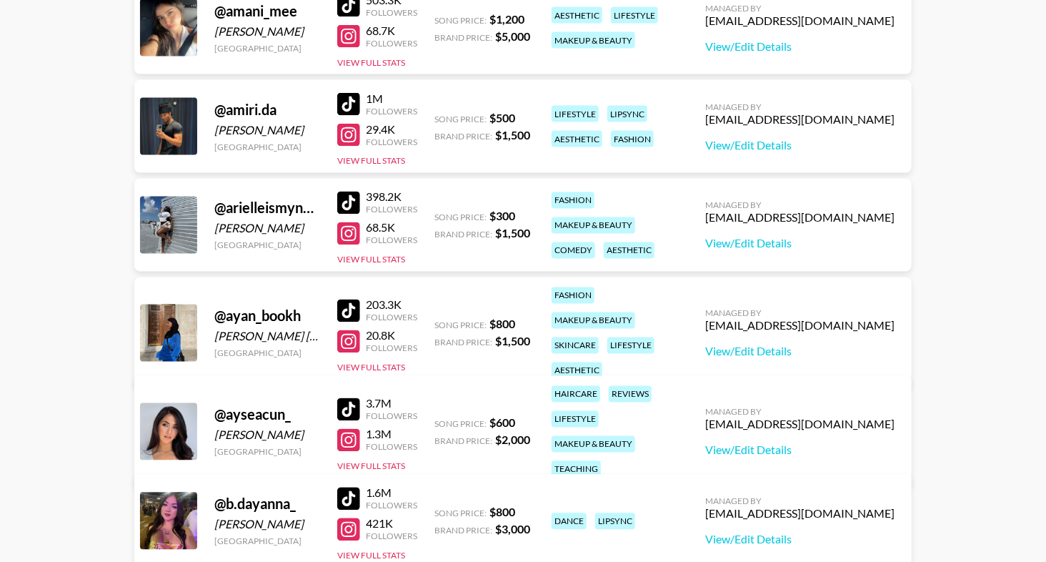
click at [354, 192] on div at bounding box center [348, 203] width 23 height 23
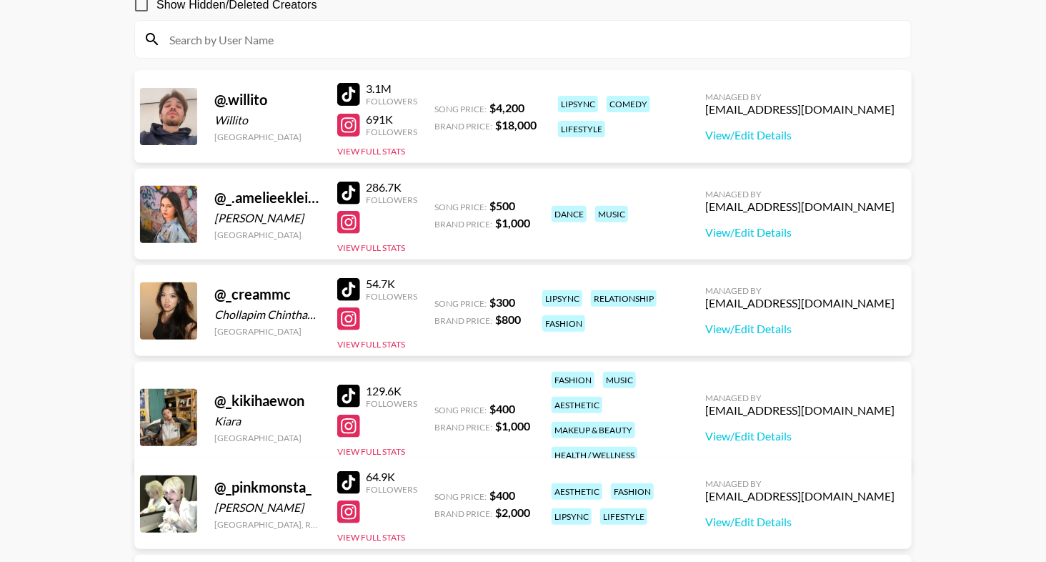
scroll to position [0, 0]
